Goal: Information Seeking & Learning: Learn about a topic

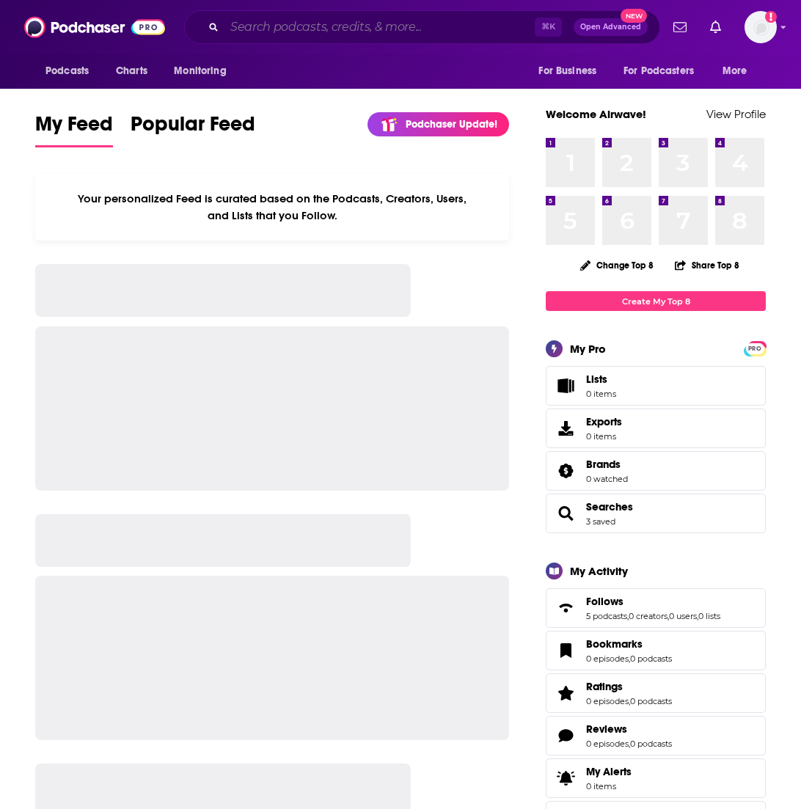
click at [412, 27] on input "Search podcasts, credits, & more..." at bounding box center [379, 26] width 310 height 23
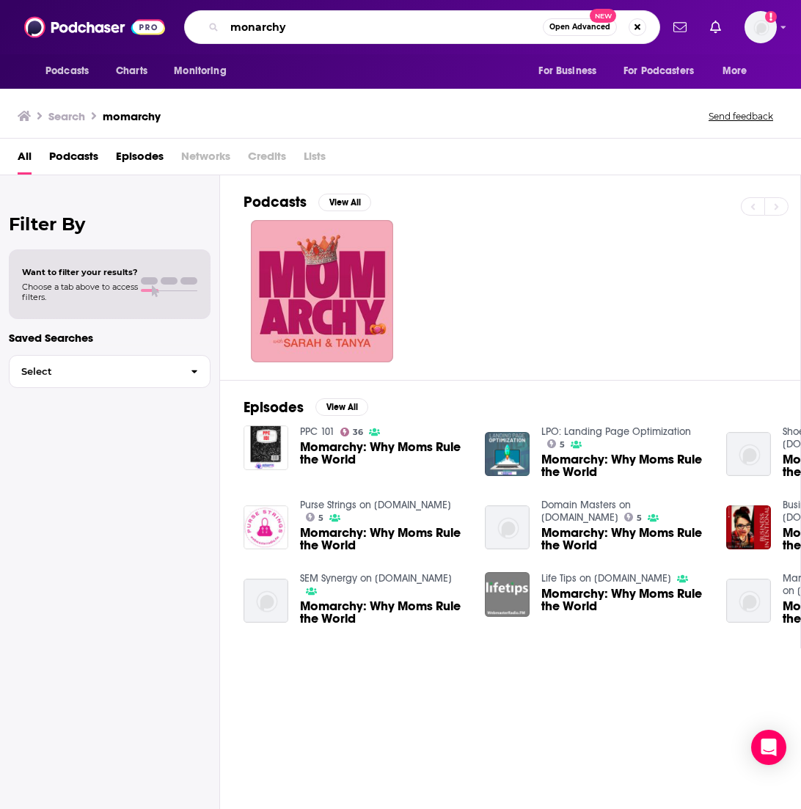
click at [255, 23] on input "monarchy" at bounding box center [383, 26] width 318 height 23
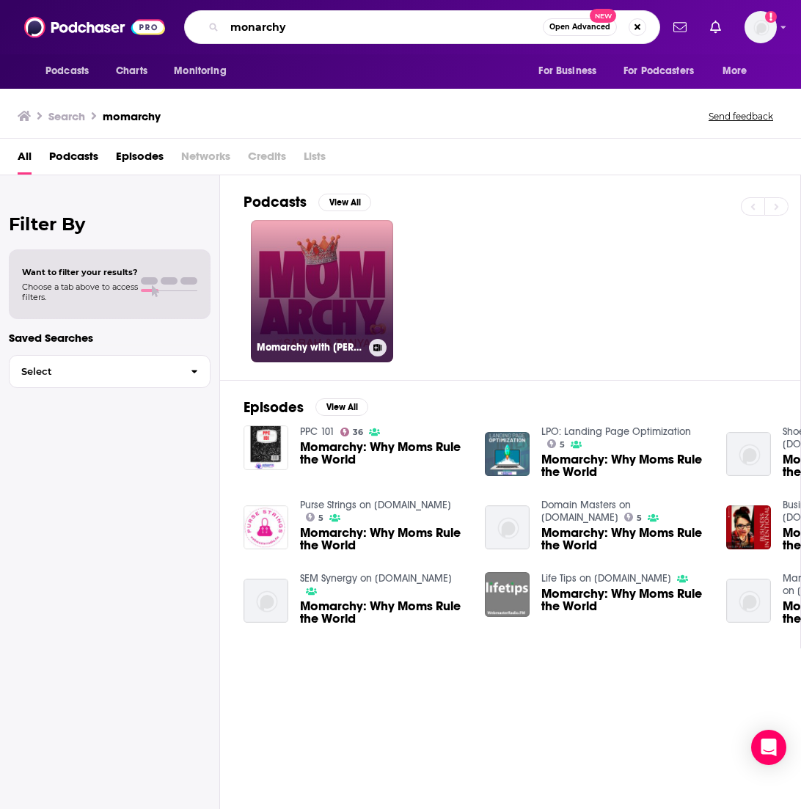
type input "monarchy"
click at [329, 237] on link "Momarchy with [PERSON_NAME] & [PERSON_NAME]" at bounding box center [322, 291] width 142 height 142
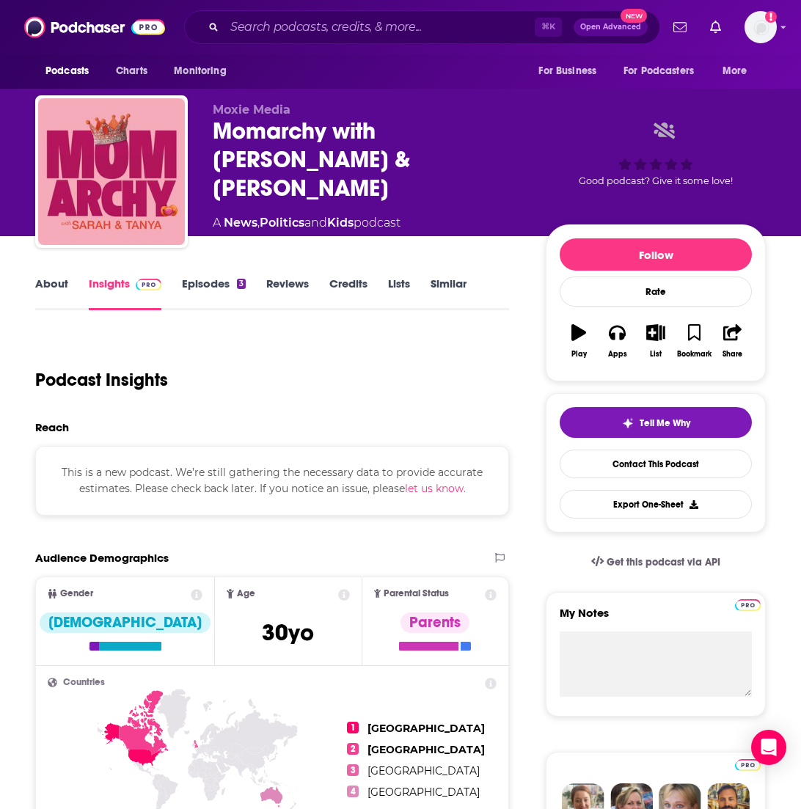
scroll to position [1, 0]
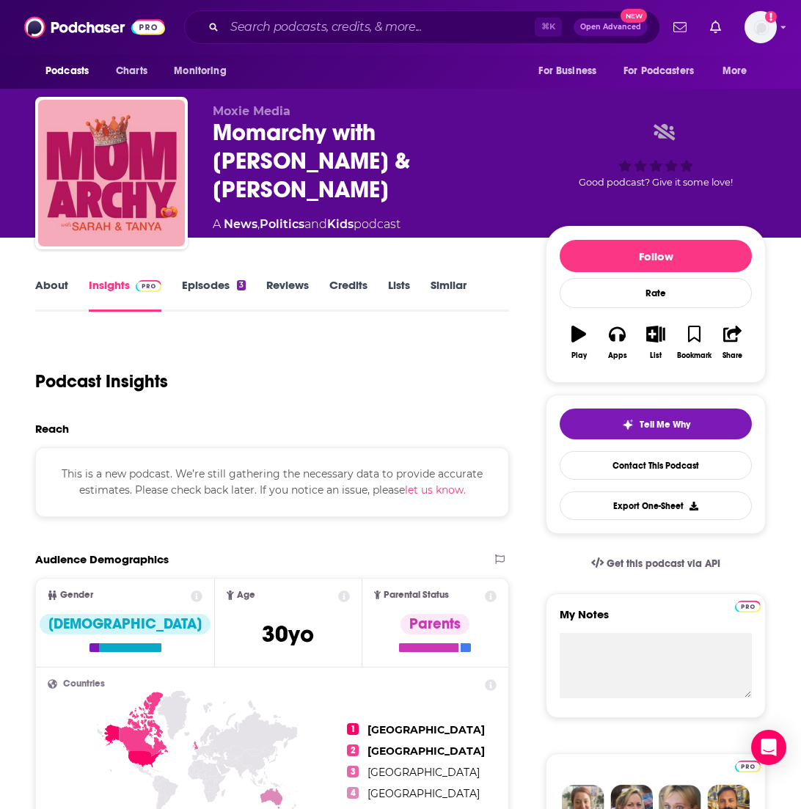
click at [121, 291] on link "Insights" at bounding box center [125, 295] width 73 height 34
click at [56, 281] on link "About" at bounding box center [51, 295] width 33 height 34
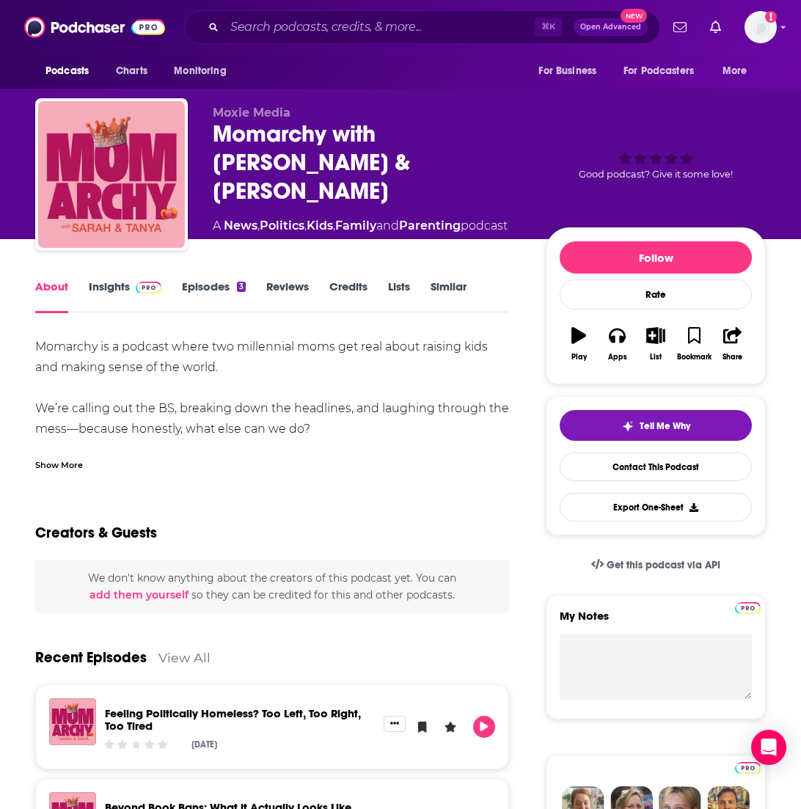
click at [122, 278] on div "About Insights Episodes 3 Reviews Credits Lists Similar" at bounding box center [272, 295] width 474 height 36
click at [122, 289] on link "Insights" at bounding box center [125, 296] width 73 height 34
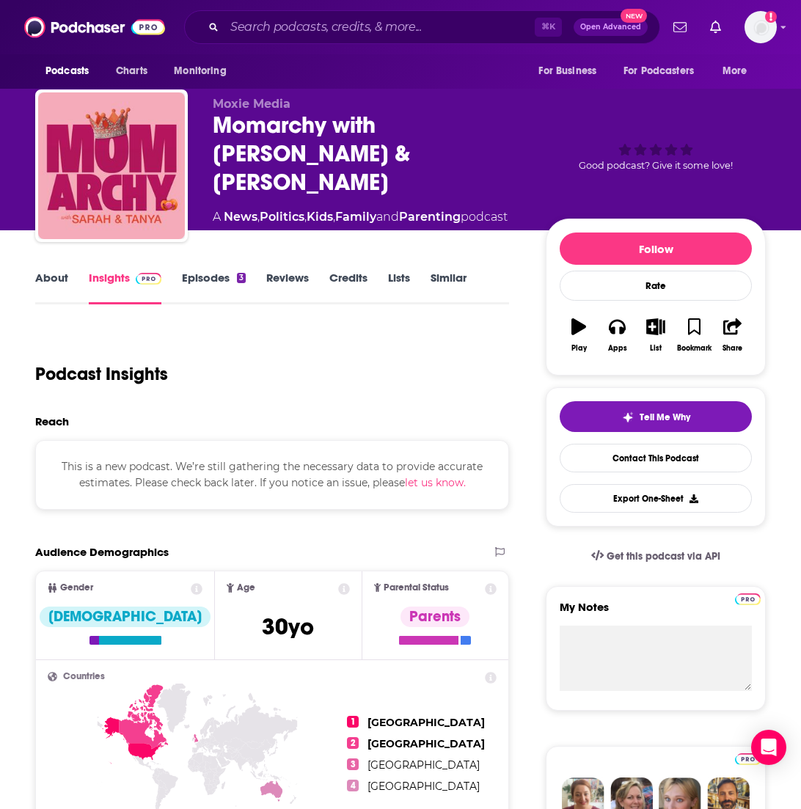
scroll to position [8, 0]
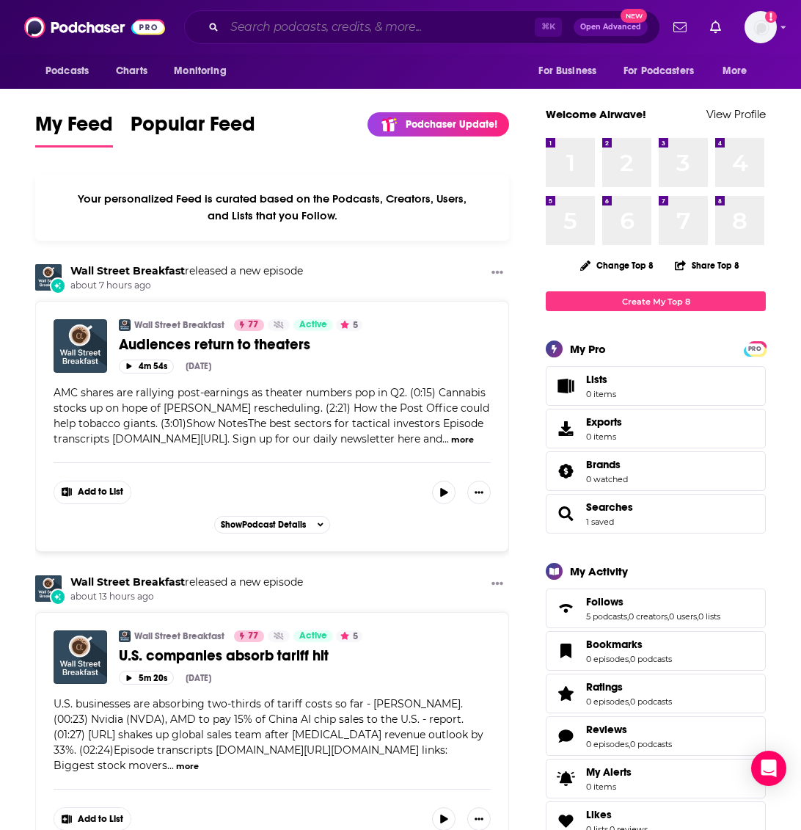
click at [340, 23] on input "Search podcasts, credits, & more..." at bounding box center [379, 26] width 310 height 23
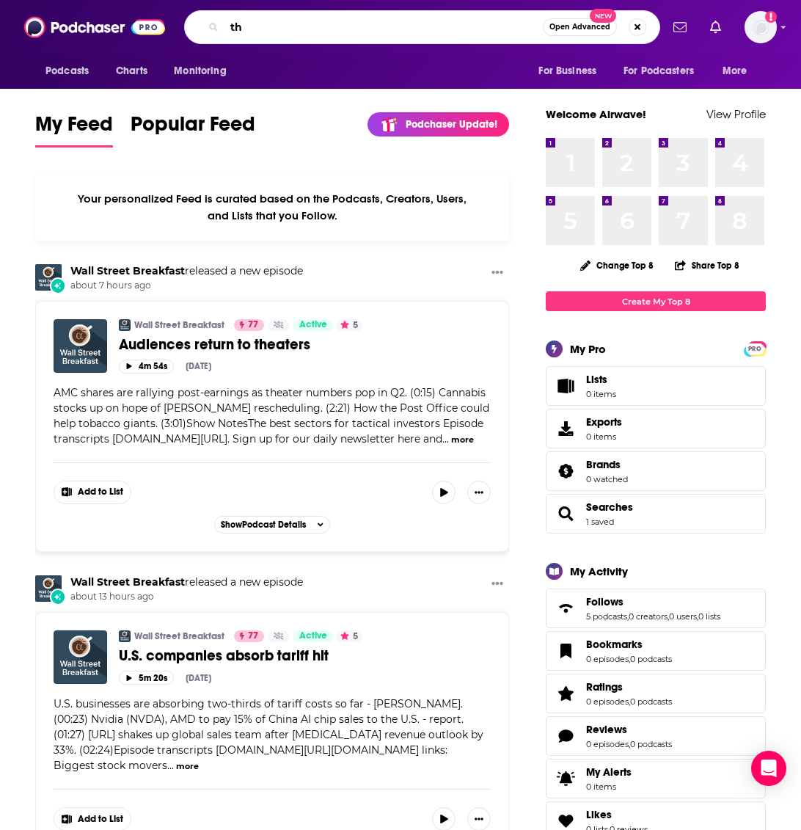
type input "t"
type input "the necessary conversation"
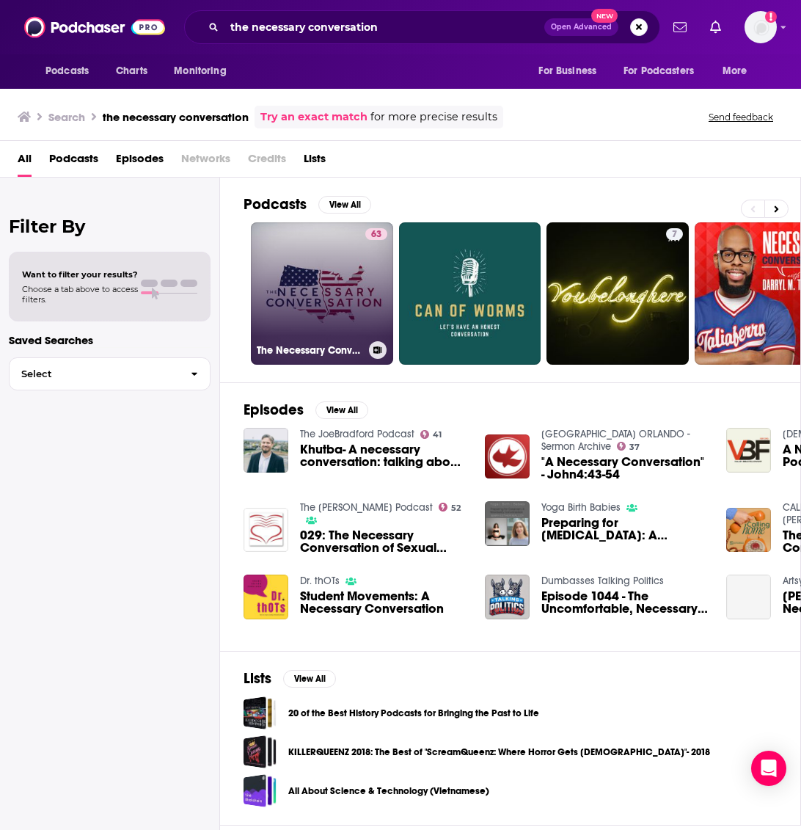
click at [344, 273] on link "63 The Necessary Conversation" at bounding box center [322, 293] width 142 height 142
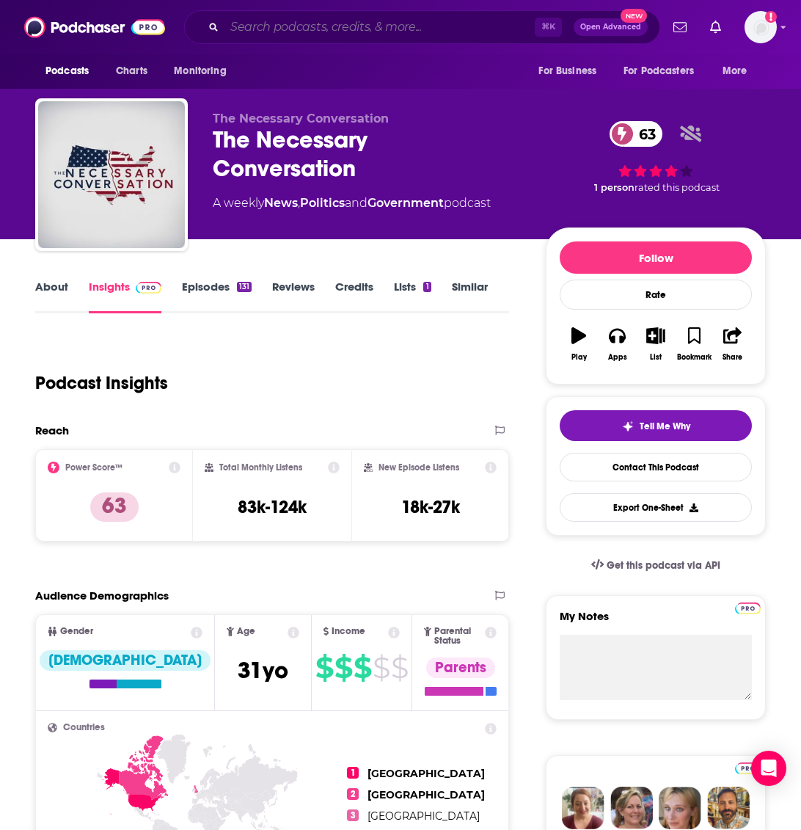
click at [428, 22] on input "Search podcasts, credits, & more..." at bounding box center [379, 26] width 310 height 23
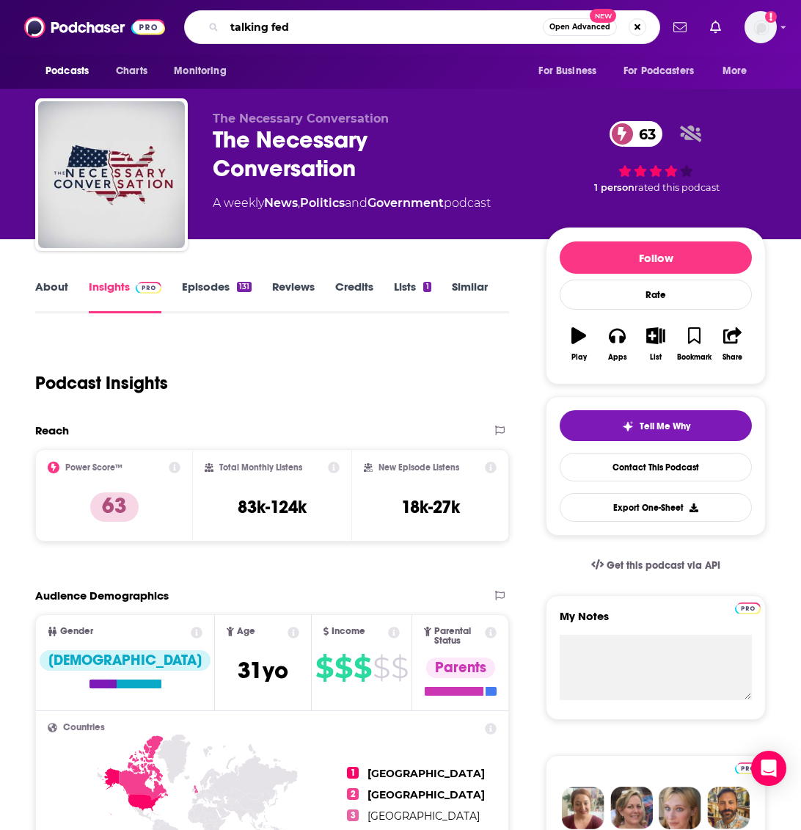
type input "talking feds"
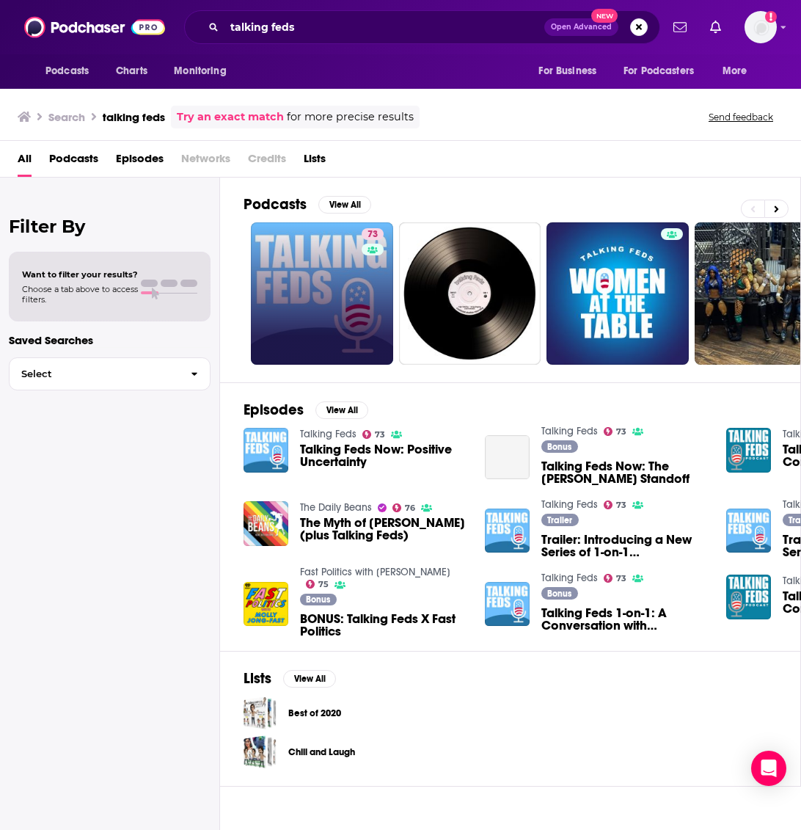
click at [354, 280] on link "73" at bounding box center [322, 293] width 142 height 142
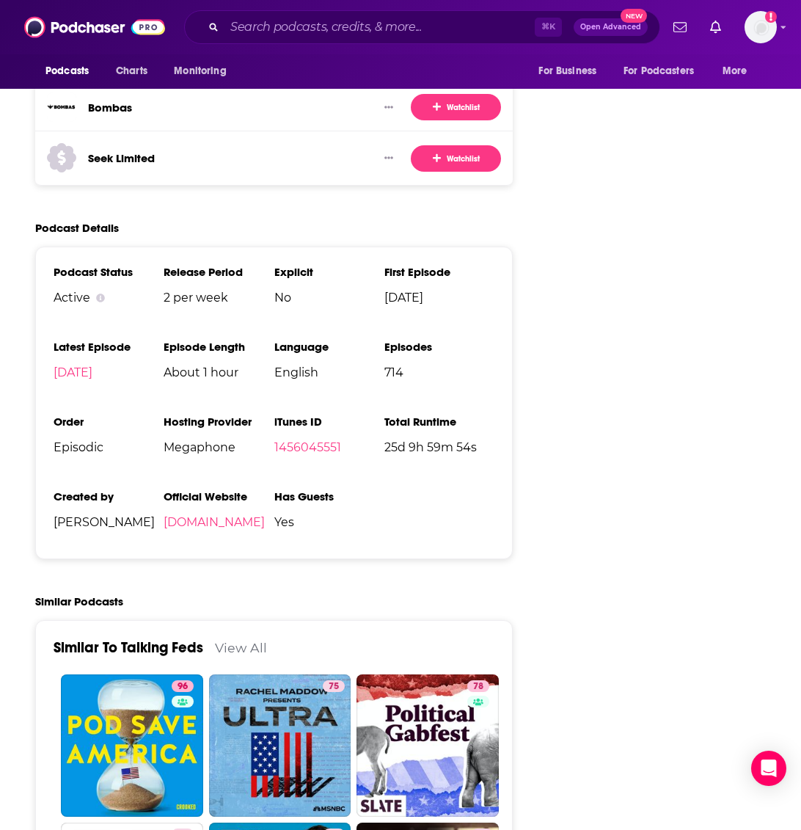
scroll to position [2198, 0]
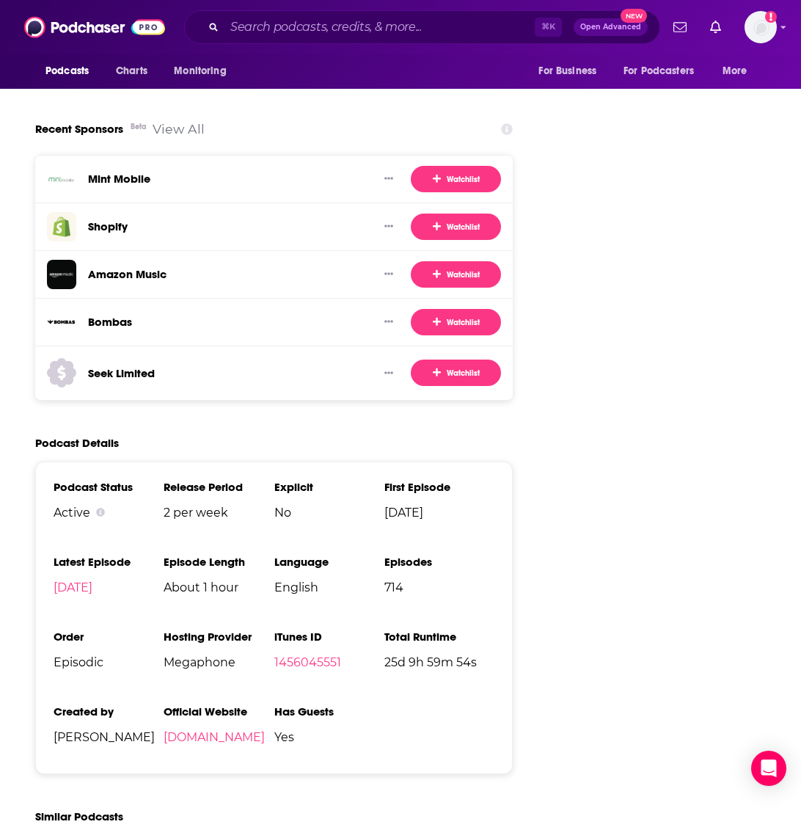
click at [405, 10] on div "⌘ K Open Advanced New" at bounding box center [422, 27] width 476 height 34
click at [405, 28] on input "Search podcasts, credits, & more..." at bounding box center [379, 26] width 310 height 23
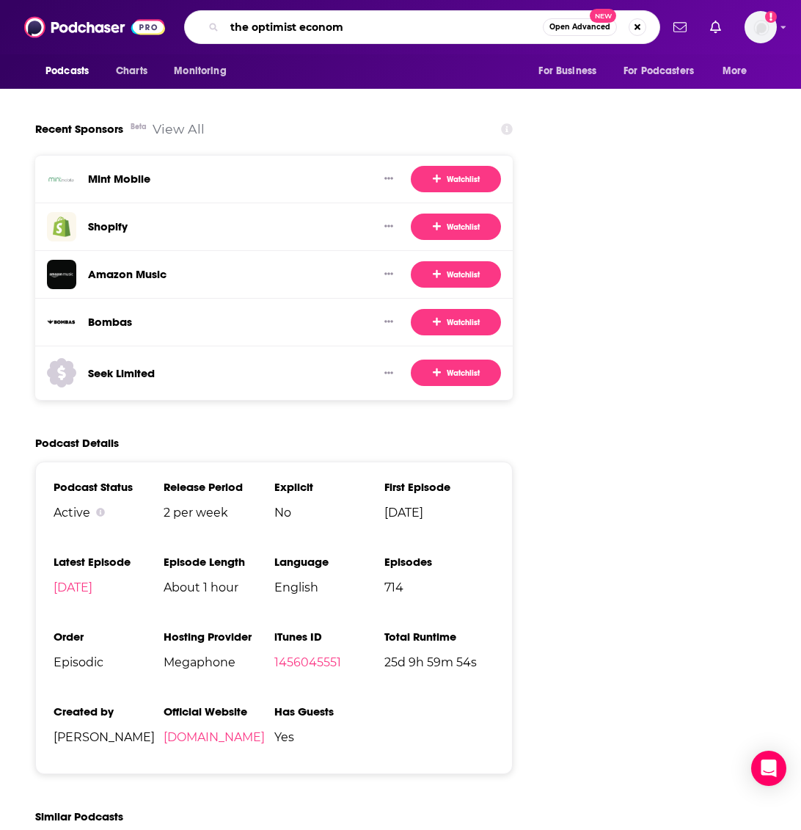
type input "the optimist economy"
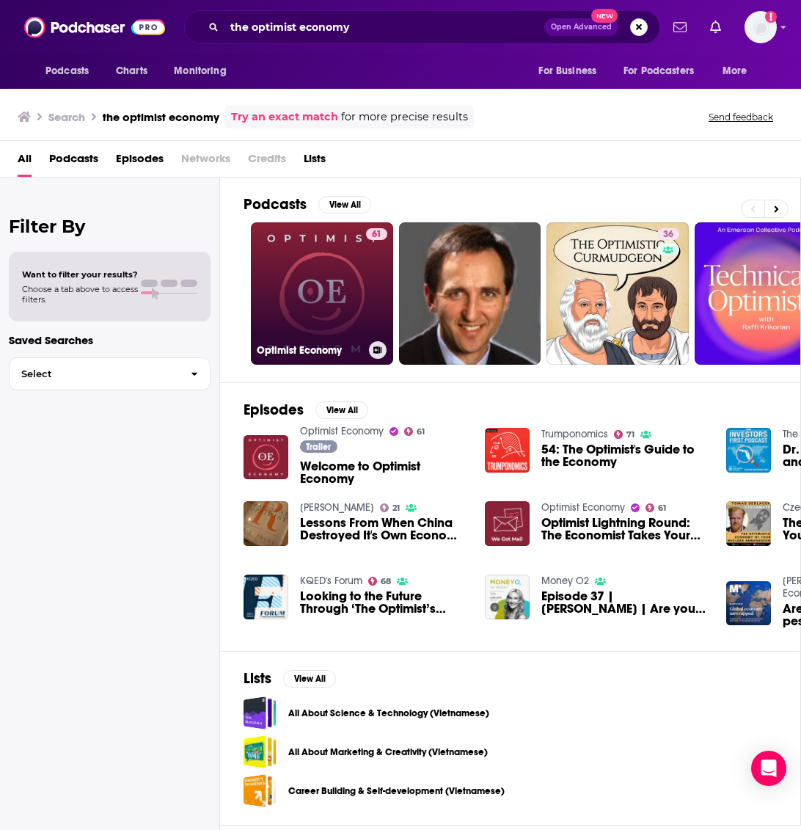
click at [360, 268] on link "61 Optimist Economy" at bounding box center [322, 293] width 142 height 142
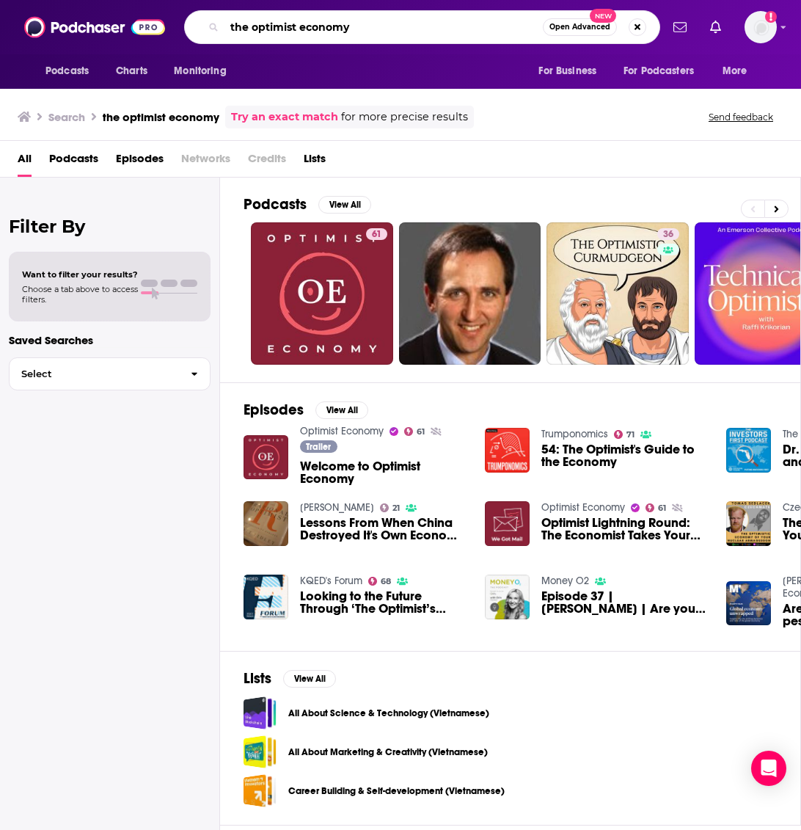
drag, startPoint x: 434, startPoint y: 30, endPoint x: 349, endPoint y: 20, distance: 85.7
click at [349, 20] on input "the optimist economy" at bounding box center [383, 26] width 318 height 23
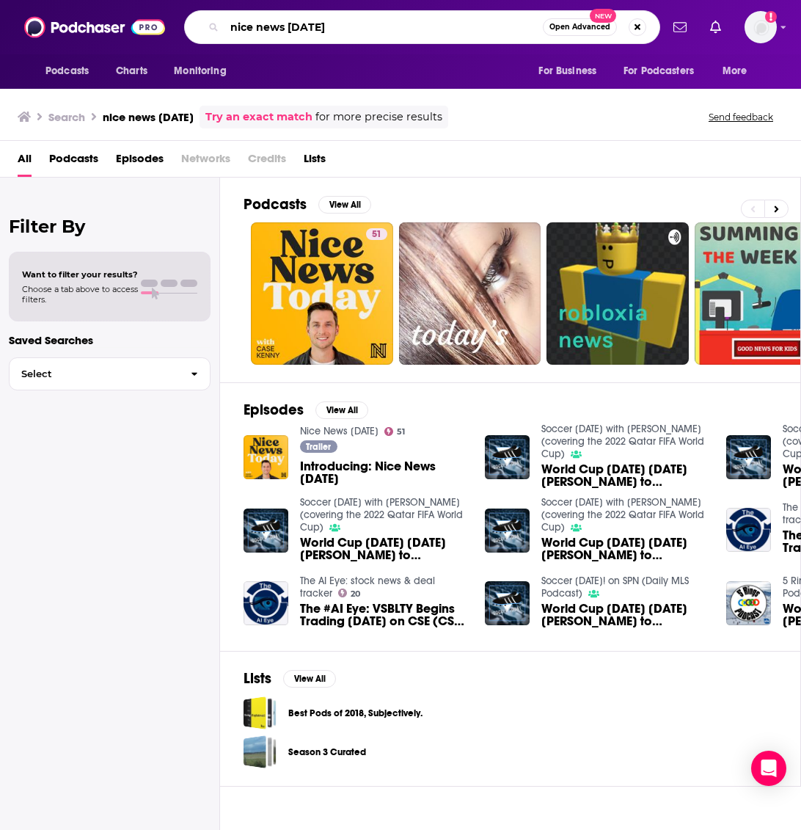
click at [457, 25] on input "nice news today" at bounding box center [383, 26] width 318 height 23
drag, startPoint x: 457, startPoint y: 25, endPoint x: 315, endPoint y: -23, distance: 149.4
click at [315, 0] on html "Podcasts Charts Monitoring nice news today Open Advanced New For Business For P…" at bounding box center [400, 415] width 801 height 830
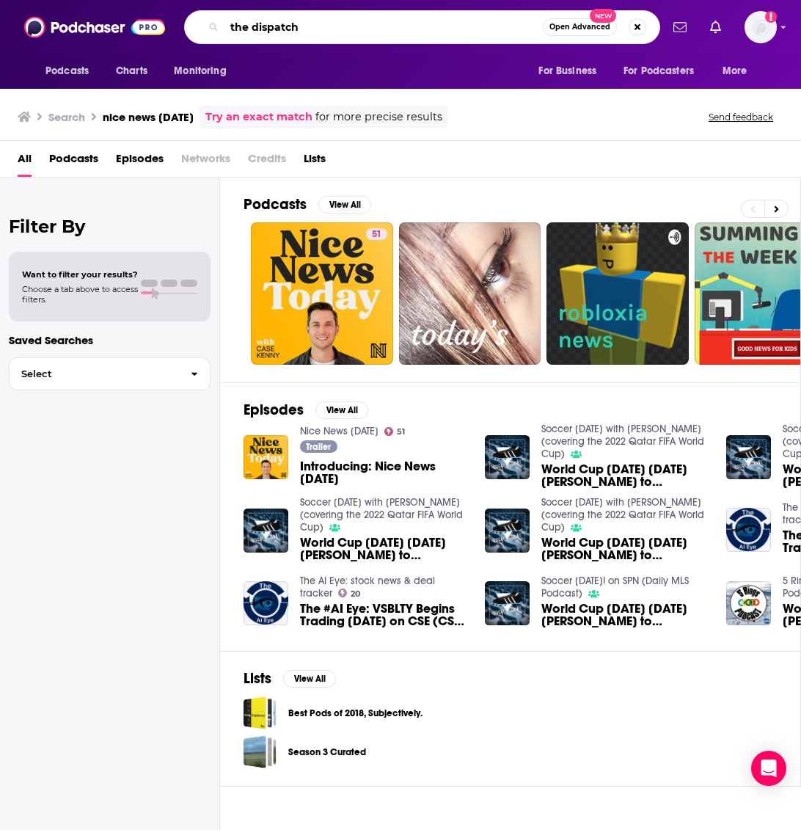
type input "the dispatch"
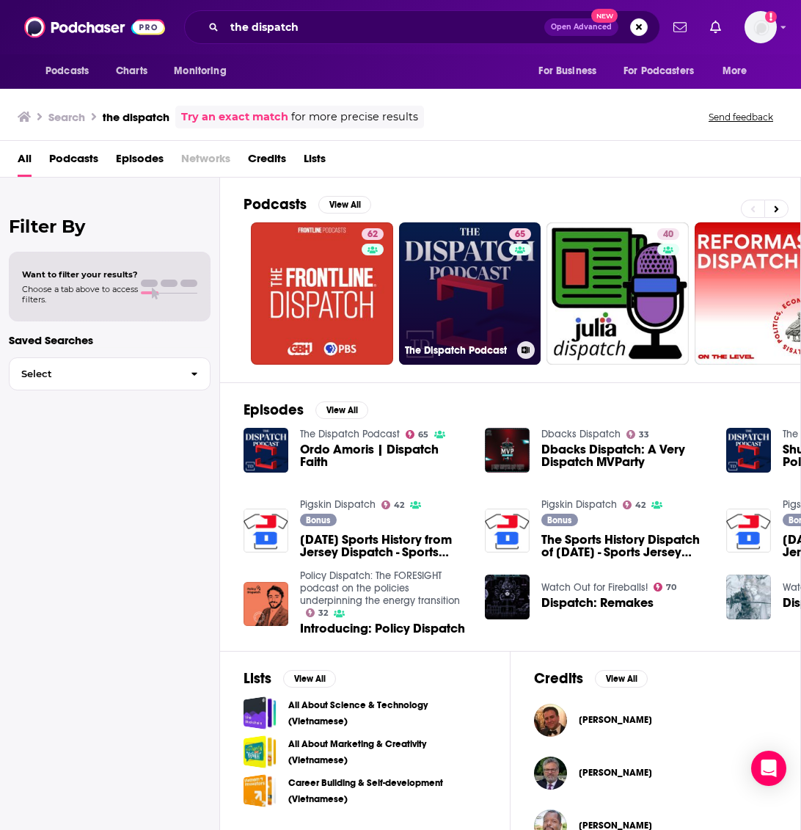
click at [489, 293] on link "65 The Dispatch Podcast" at bounding box center [470, 293] width 142 height 142
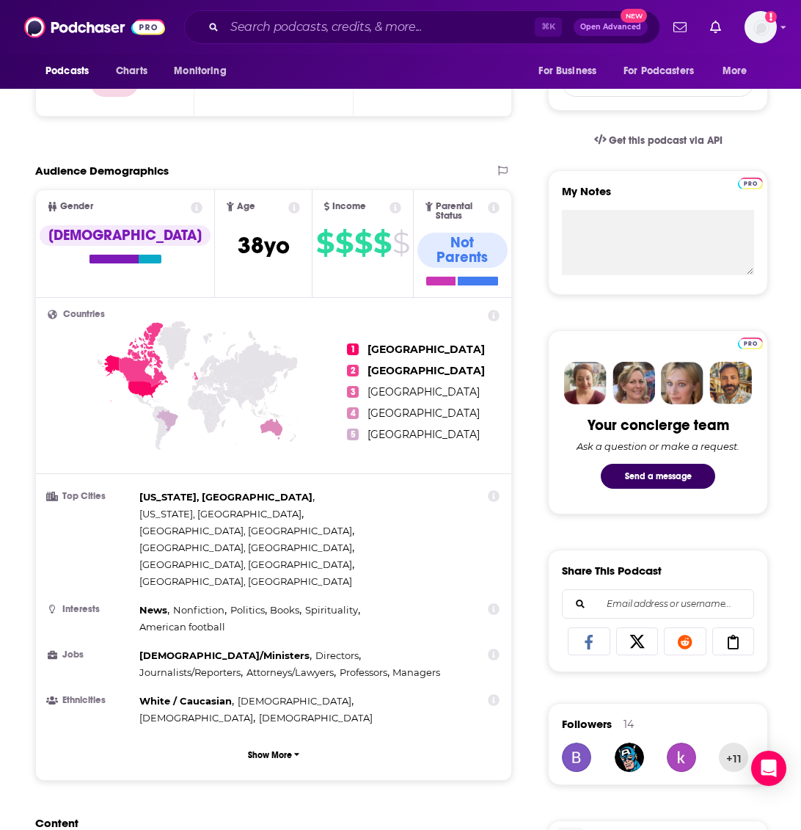
scroll to position [420, 0]
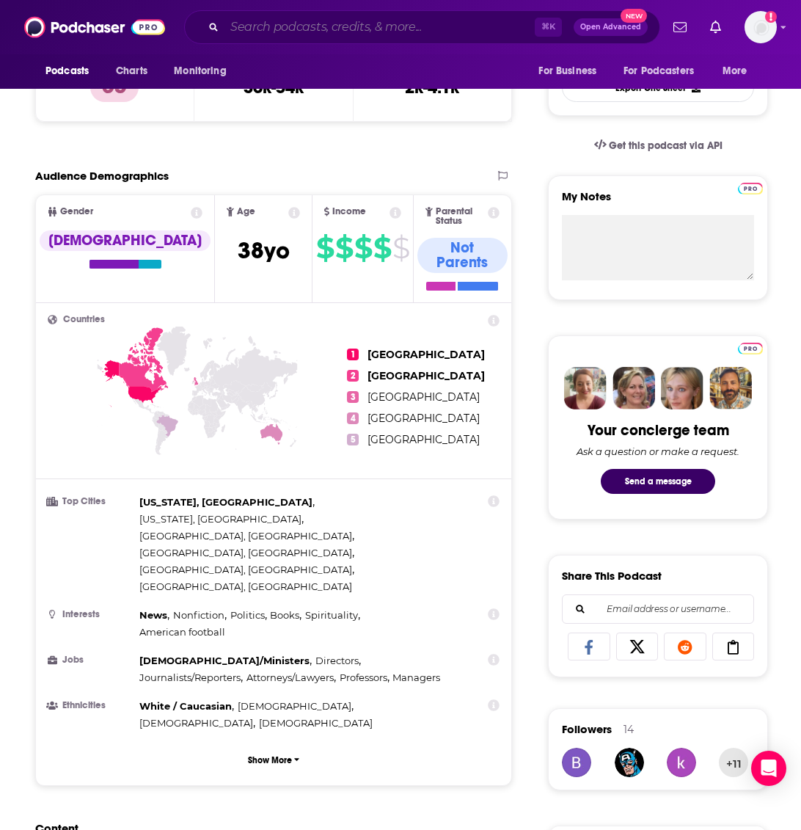
click at [461, 34] on input "Search podcasts, credits, & more..." at bounding box center [379, 26] width 310 height 23
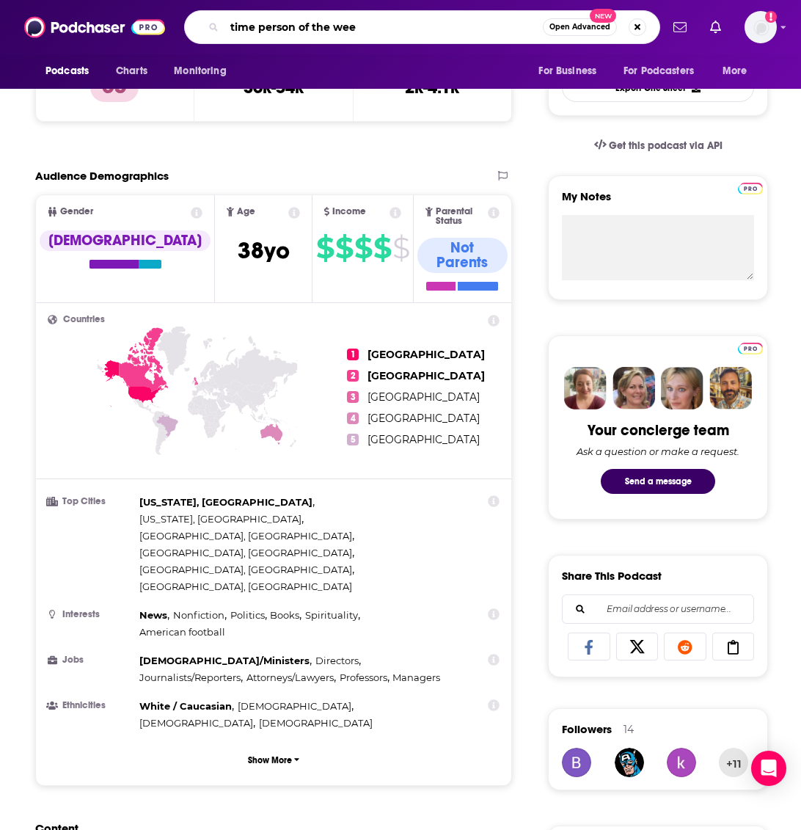
type input "time person of the week"
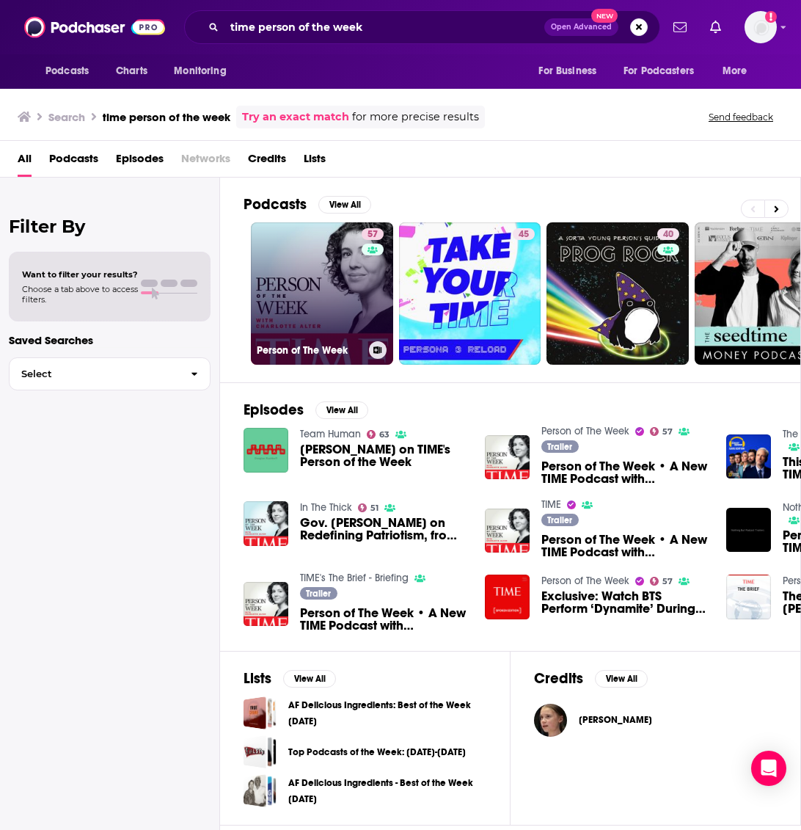
click at [344, 295] on link "57 Person of The Week" at bounding box center [322, 293] width 142 height 142
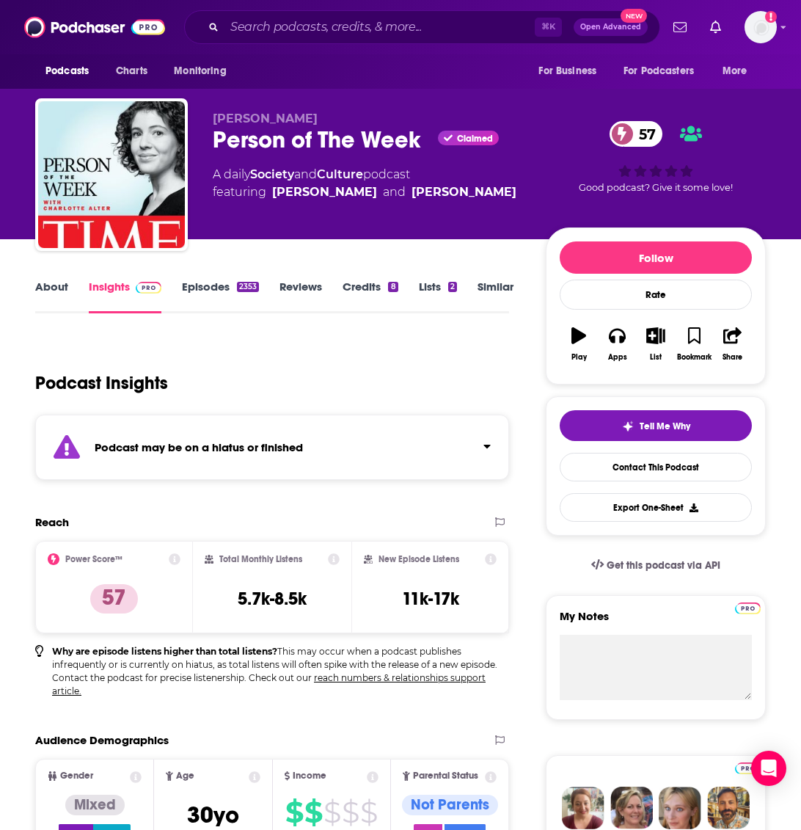
click at [339, 450] on div "Podcast may be on a hiatus or finished" at bounding box center [272, 446] width 474 height 65
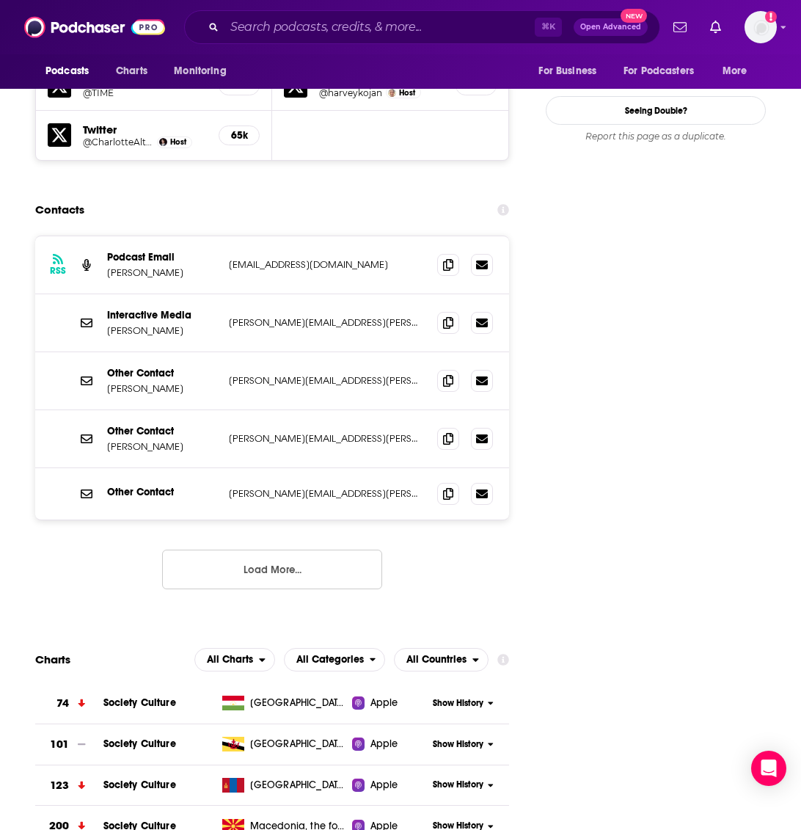
scroll to position [1473, 0]
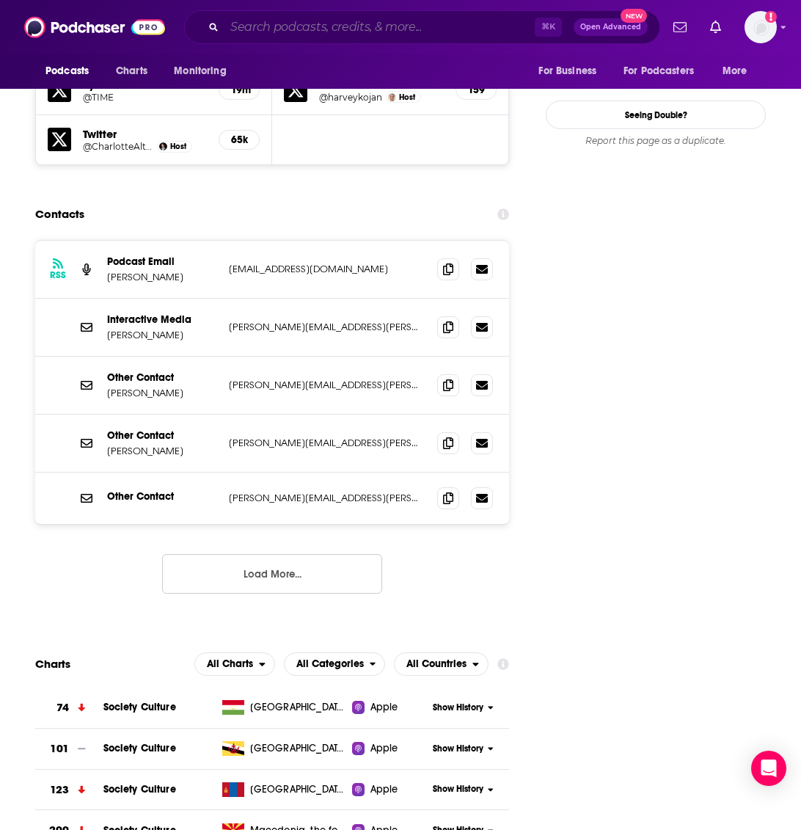
click at [420, 28] on input "Search podcasts, credits, & more..." at bounding box center [379, 26] width 310 height 23
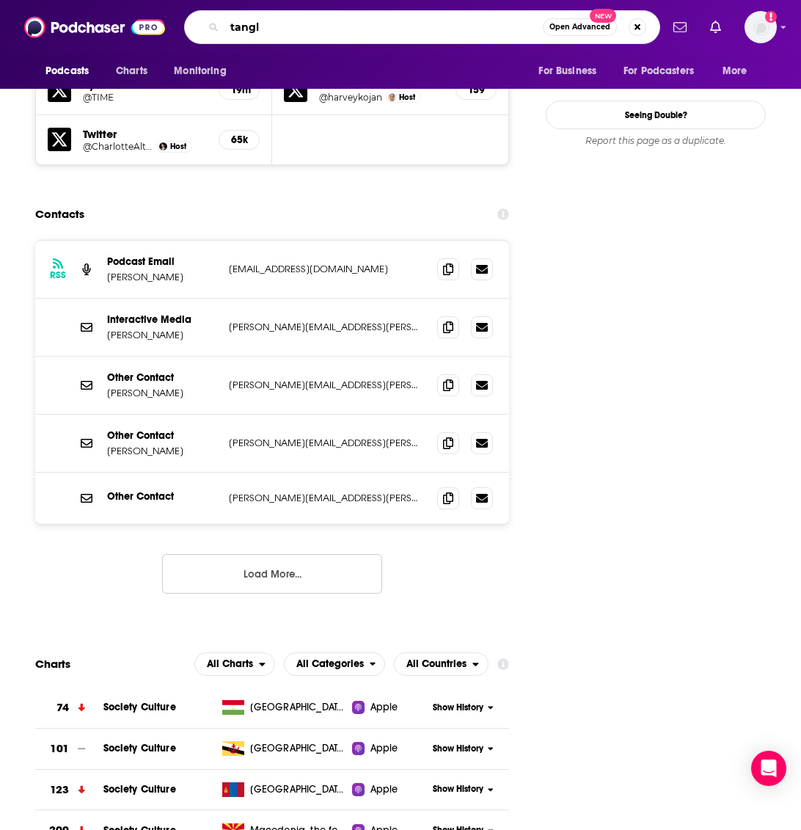
type input "tangle"
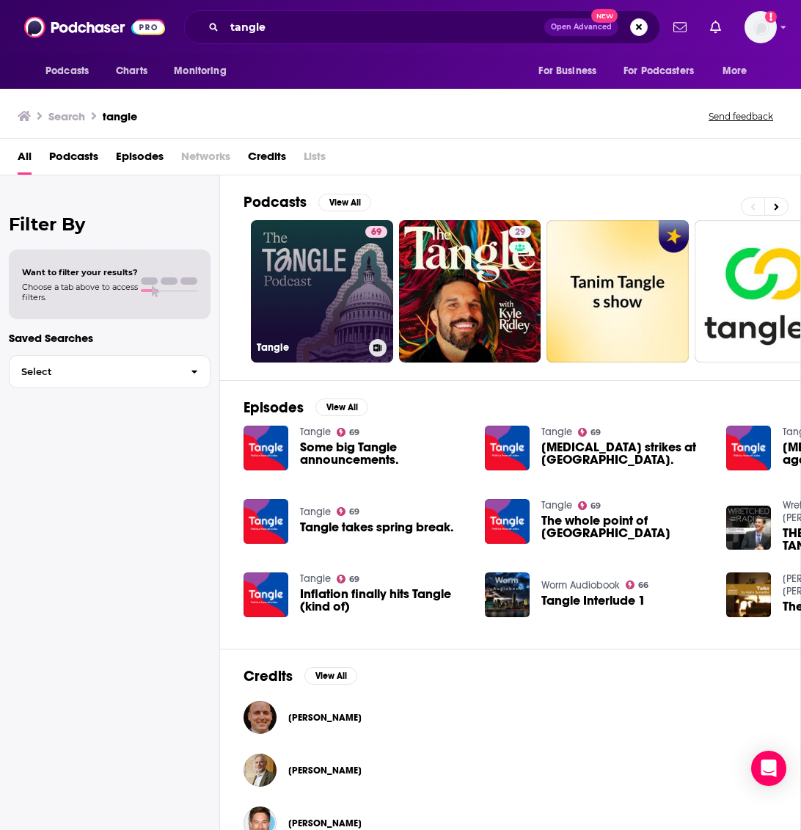
click at [365, 277] on div "69" at bounding box center [376, 282] width 22 height 113
